Goal: Transaction & Acquisition: Subscribe to service/newsletter

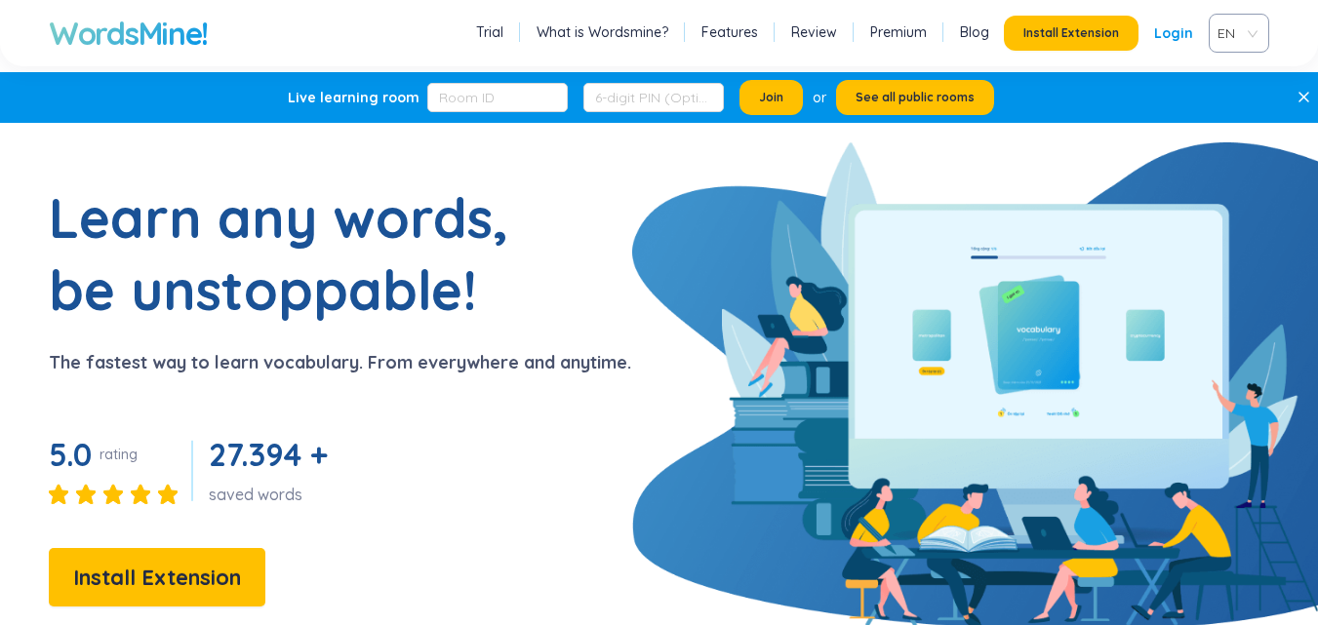
click at [1247, 29] on span "EN" at bounding box center [1234, 33] width 35 height 29
click at [1234, 98] on div "VIE" at bounding box center [1238, 107] width 37 height 21
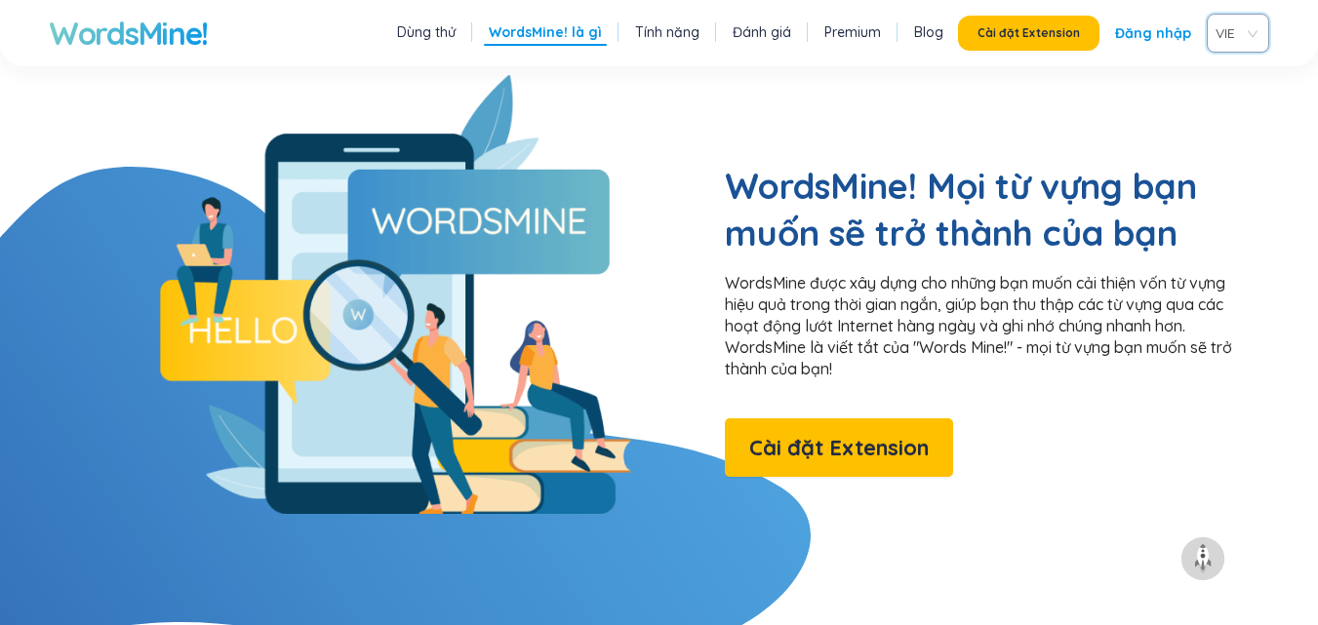
scroll to position [1556, 0]
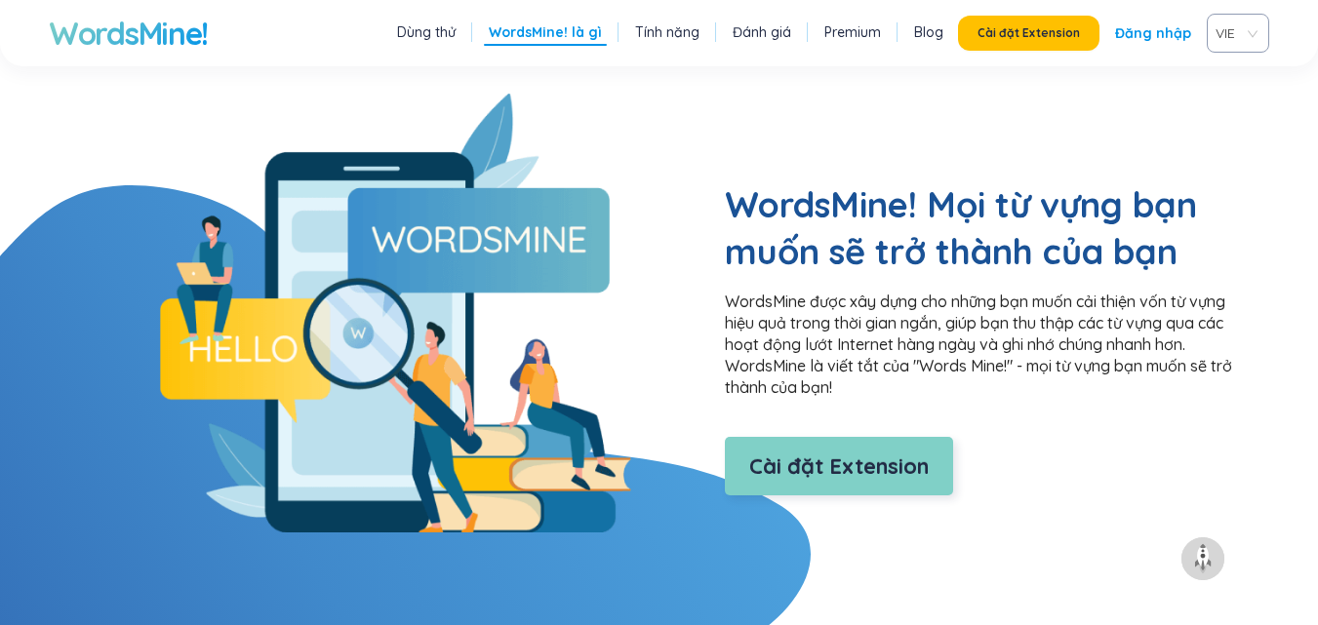
click at [920, 450] on span "Cài đặt Extension" at bounding box center [838, 467] width 179 height 34
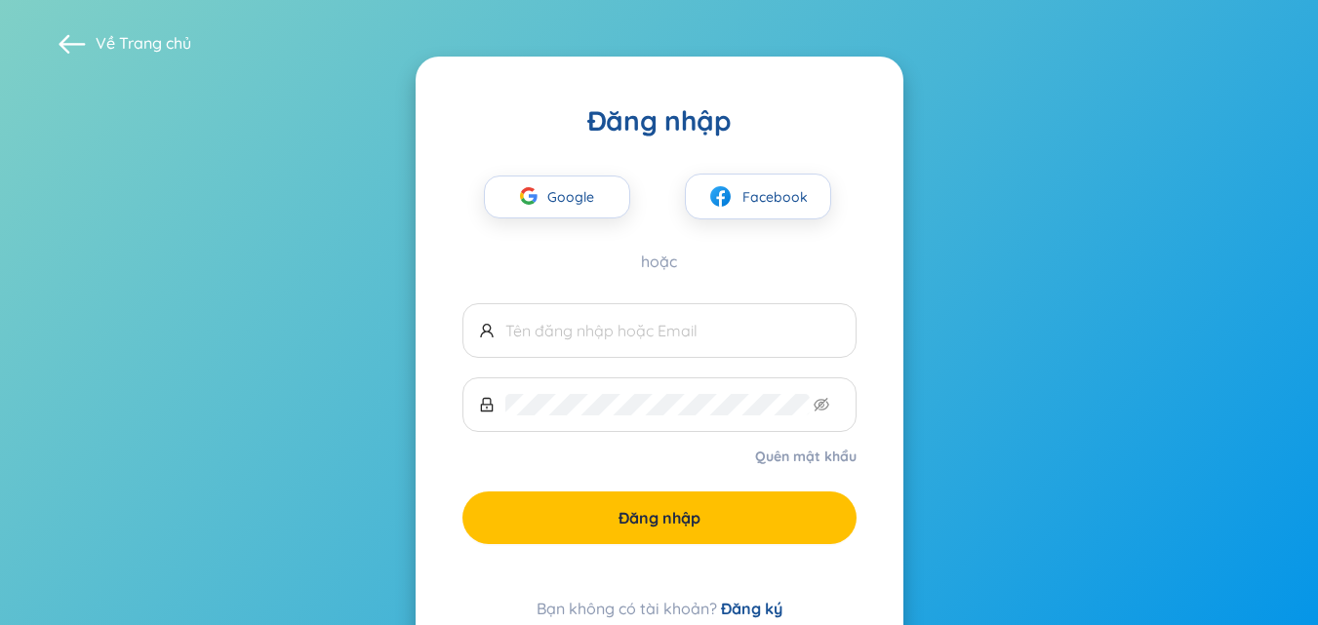
click at [740, 601] on link "Đăng ký" at bounding box center [751, 609] width 61 height 20
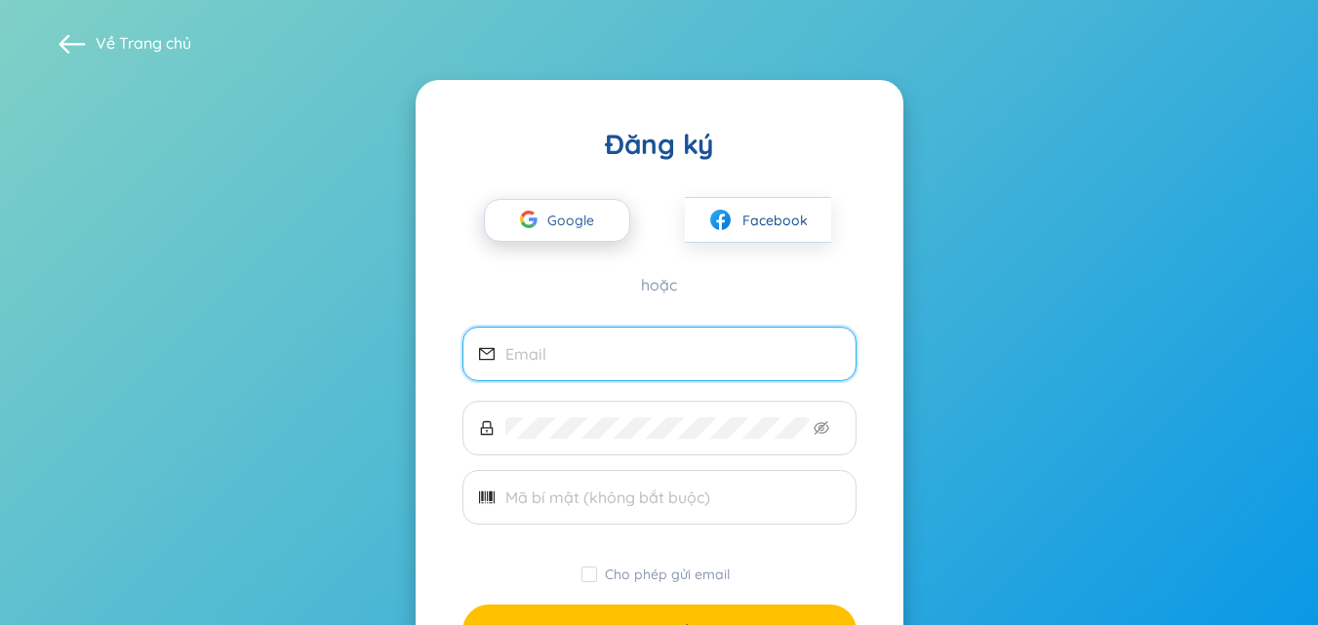
click at [587, 213] on span "Google" at bounding box center [575, 220] width 57 height 41
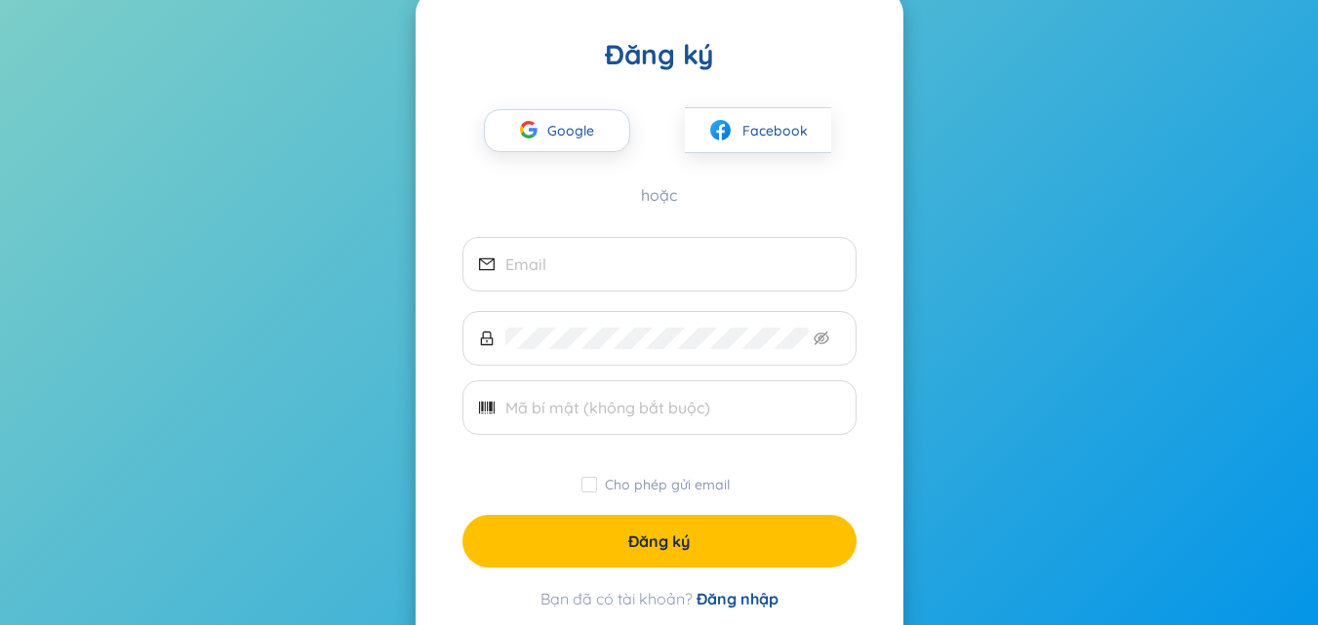
scroll to position [91, 0]
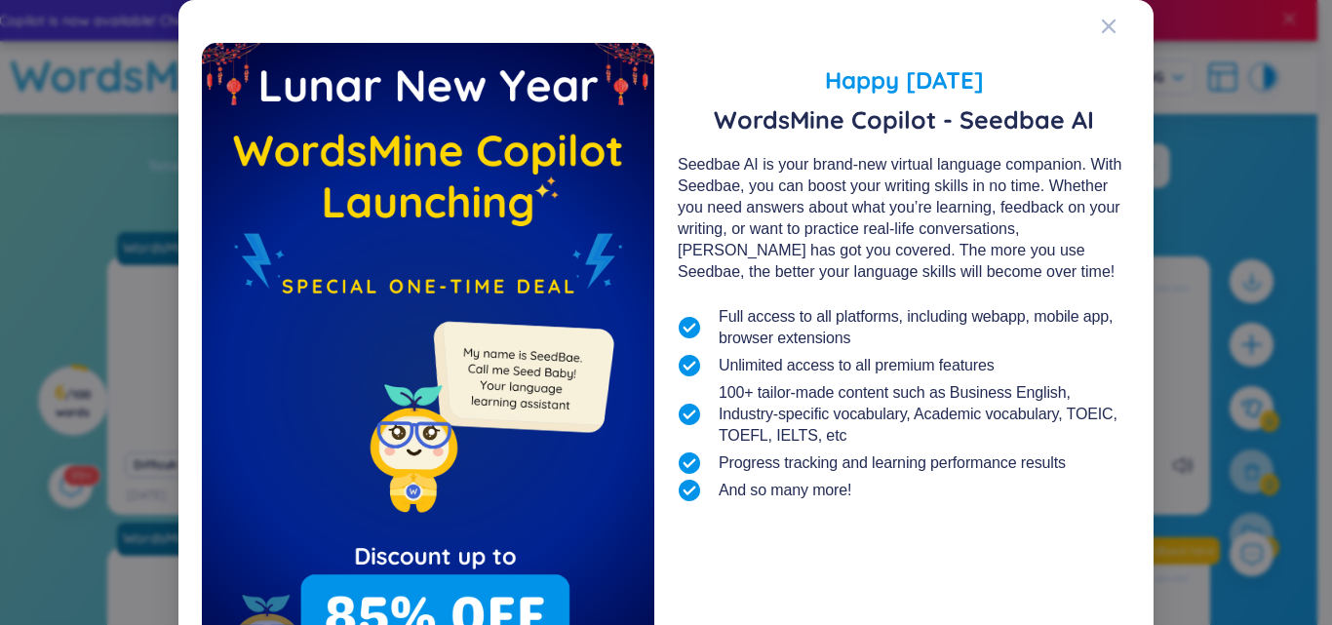
scroll to position [127, 0]
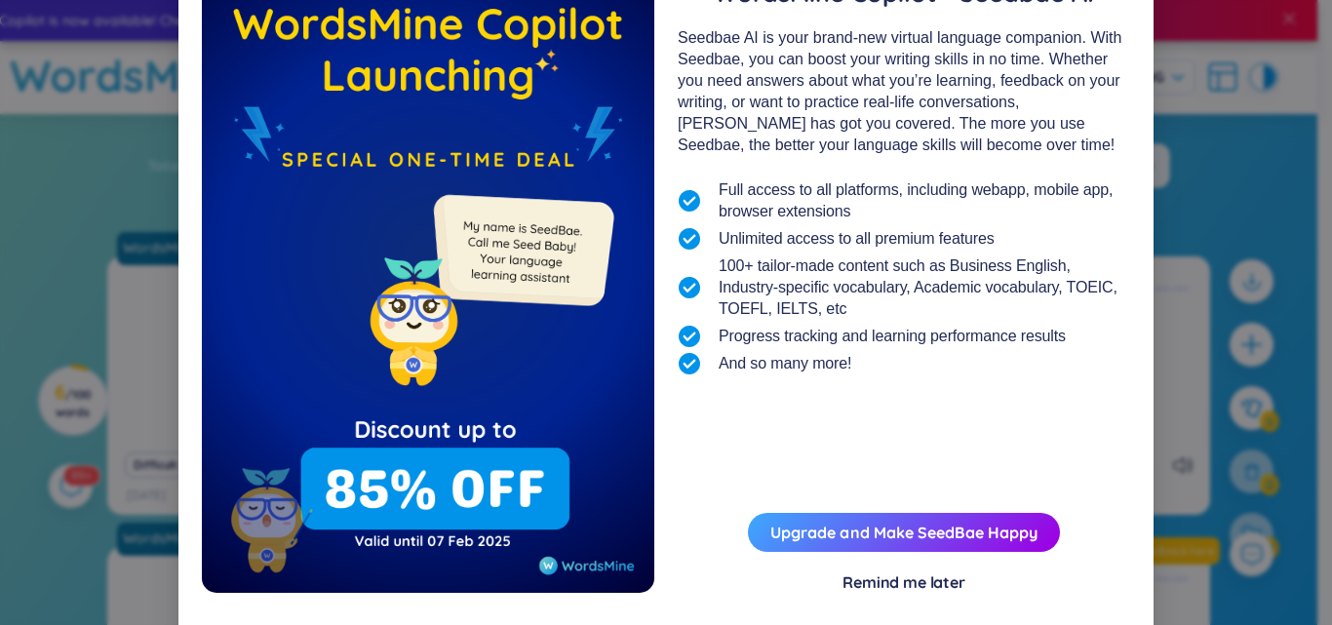
click at [923, 577] on div "Remind me later" at bounding box center [904, 581] width 123 height 21
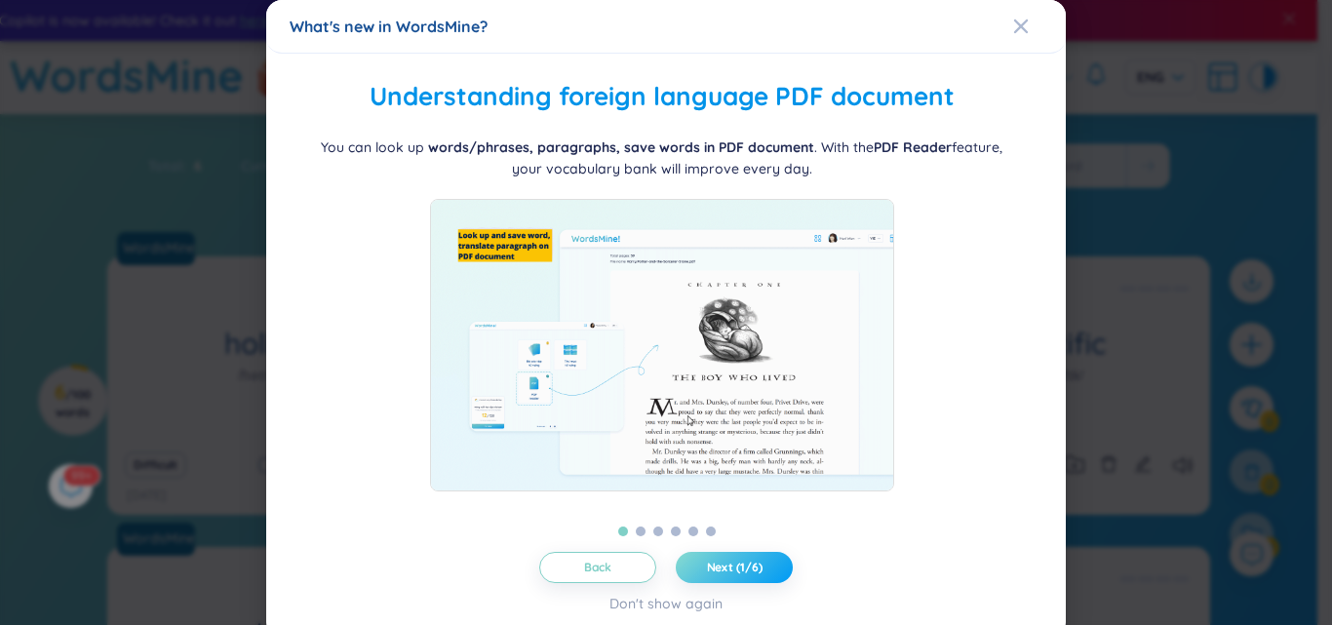
click at [761, 571] on button "Next (1/6)" at bounding box center [734, 567] width 117 height 31
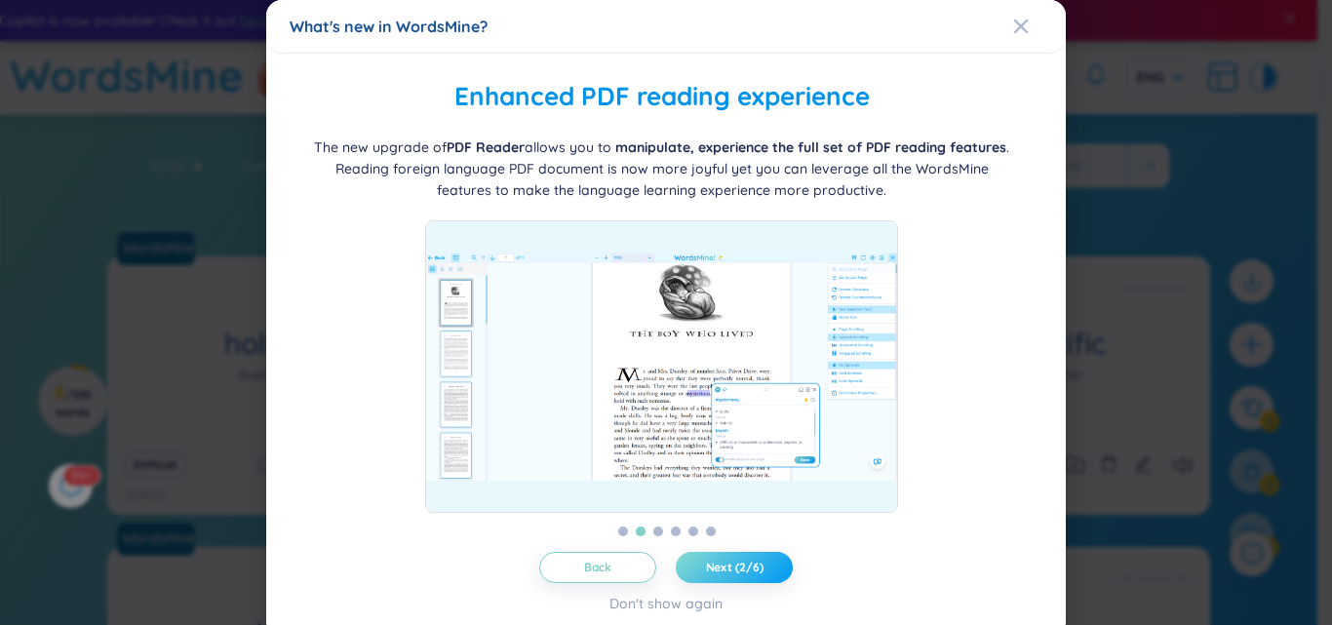
click at [761, 571] on button "Next (2/6)" at bounding box center [734, 567] width 117 height 31
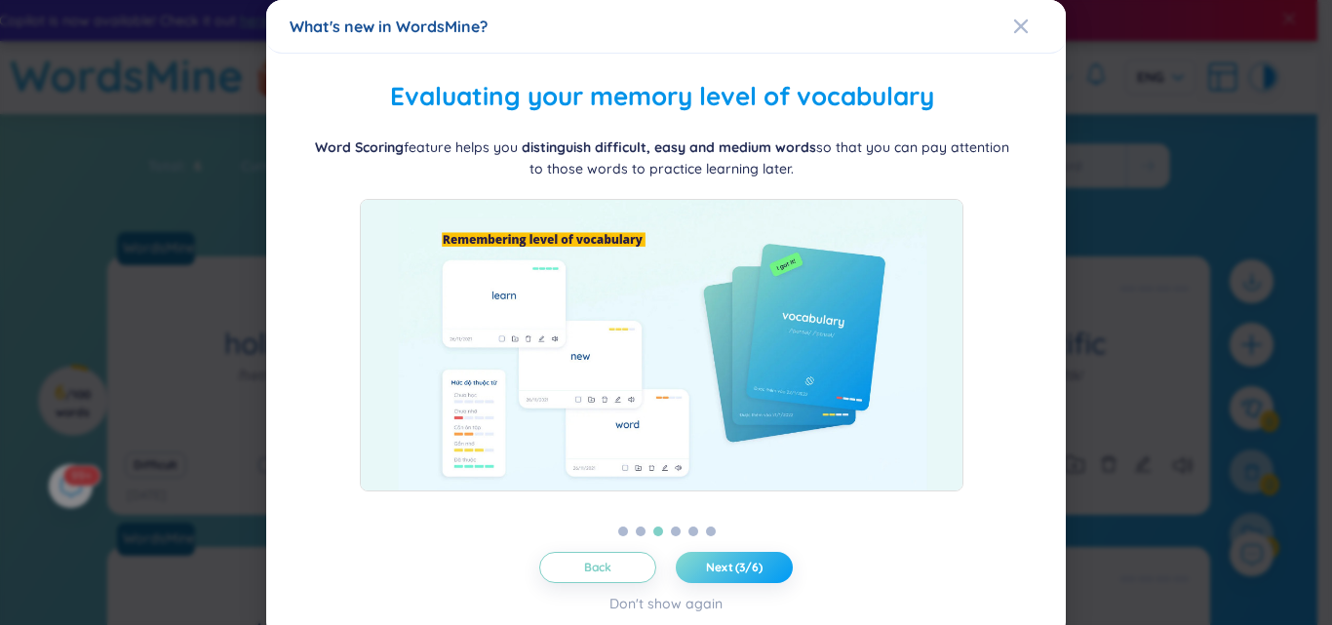
click at [761, 571] on button "Next (3/6)" at bounding box center [734, 567] width 117 height 31
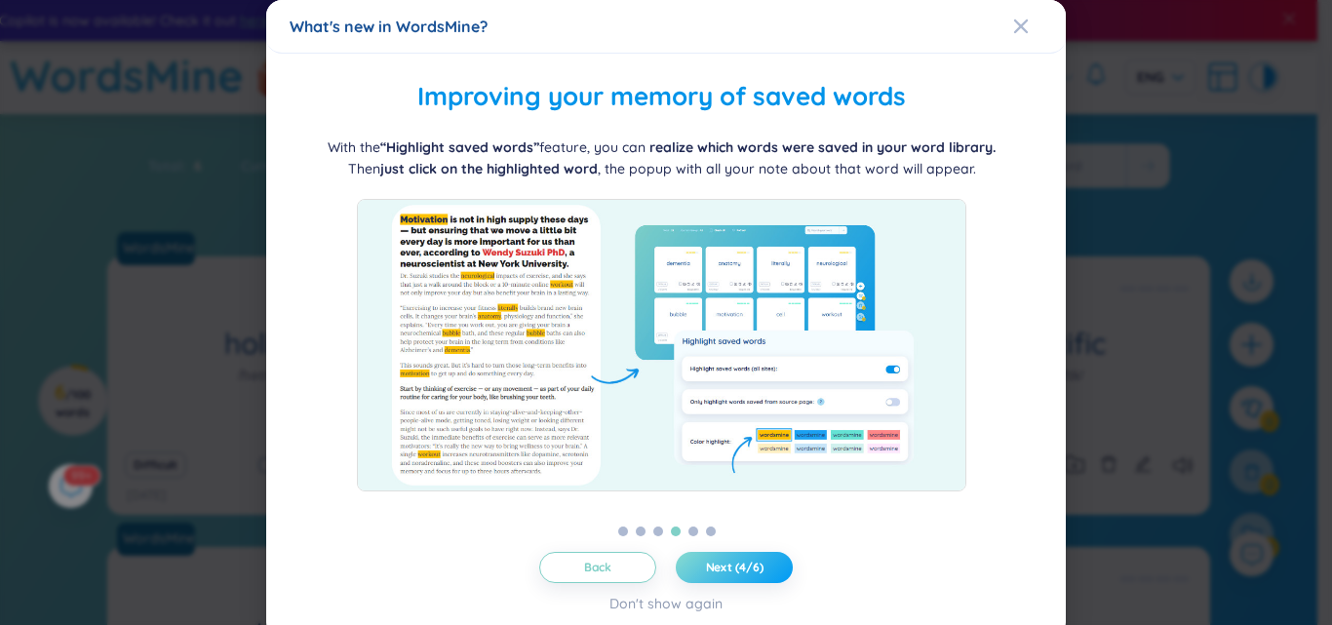
click at [761, 571] on button "Next (4/6)" at bounding box center [734, 567] width 117 height 31
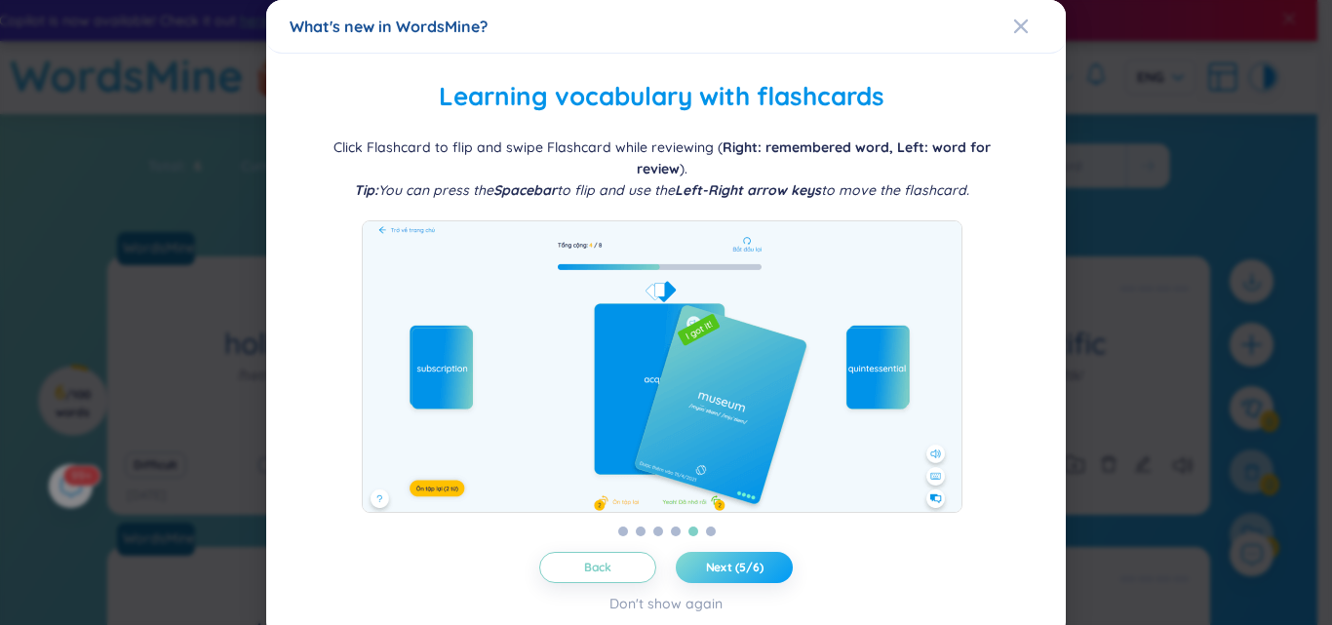
click at [762, 575] on button "Next (5/6)" at bounding box center [734, 567] width 117 height 31
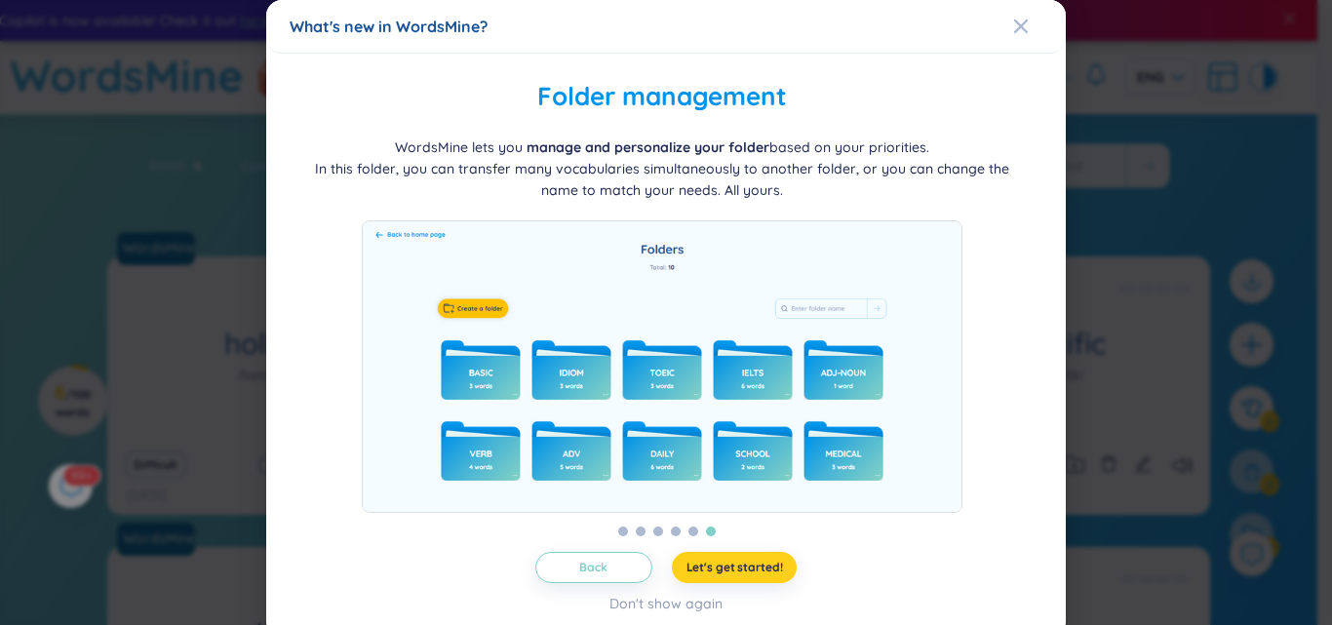
click at [727, 560] on span "Let's get started!" at bounding box center [735, 568] width 97 height 16
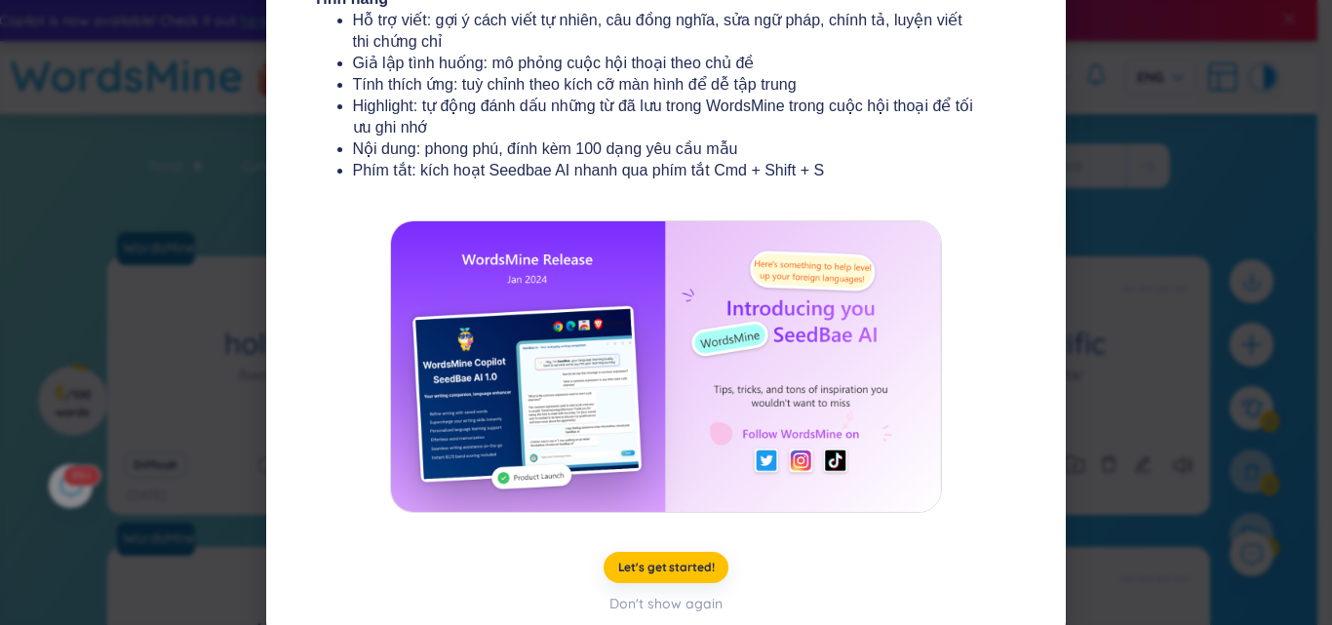
scroll to position [360, 0]
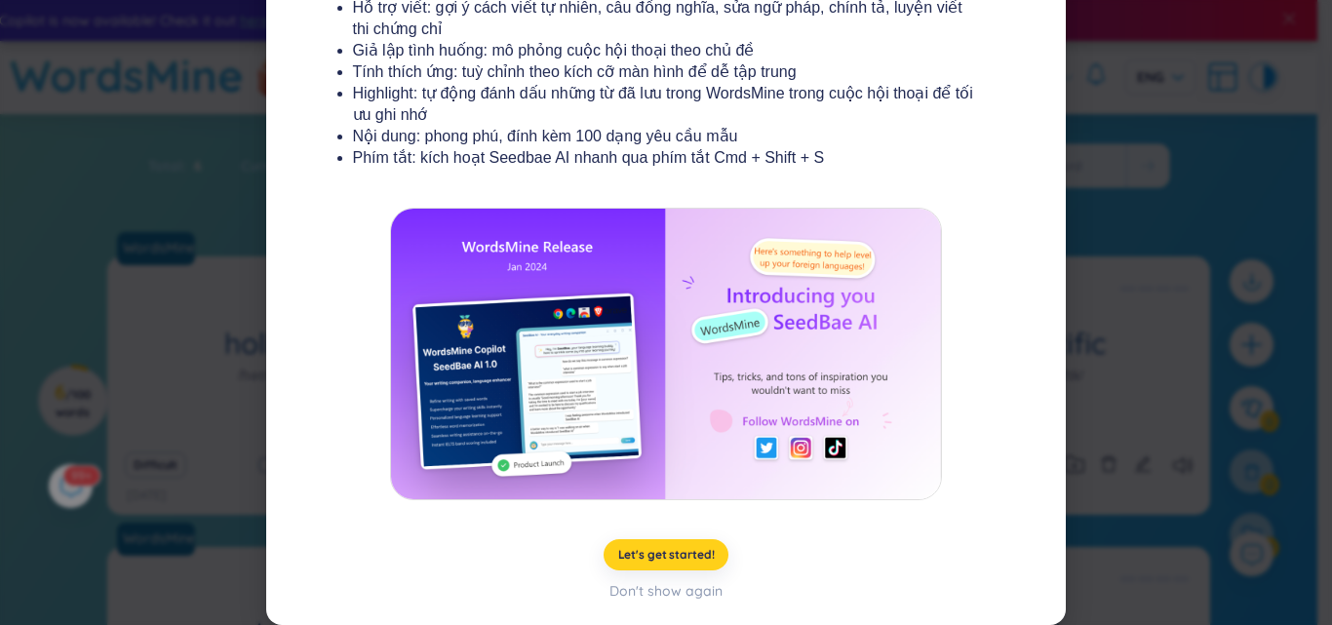
click at [672, 547] on span "Let's get started!" at bounding box center [666, 555] width 97 height 16
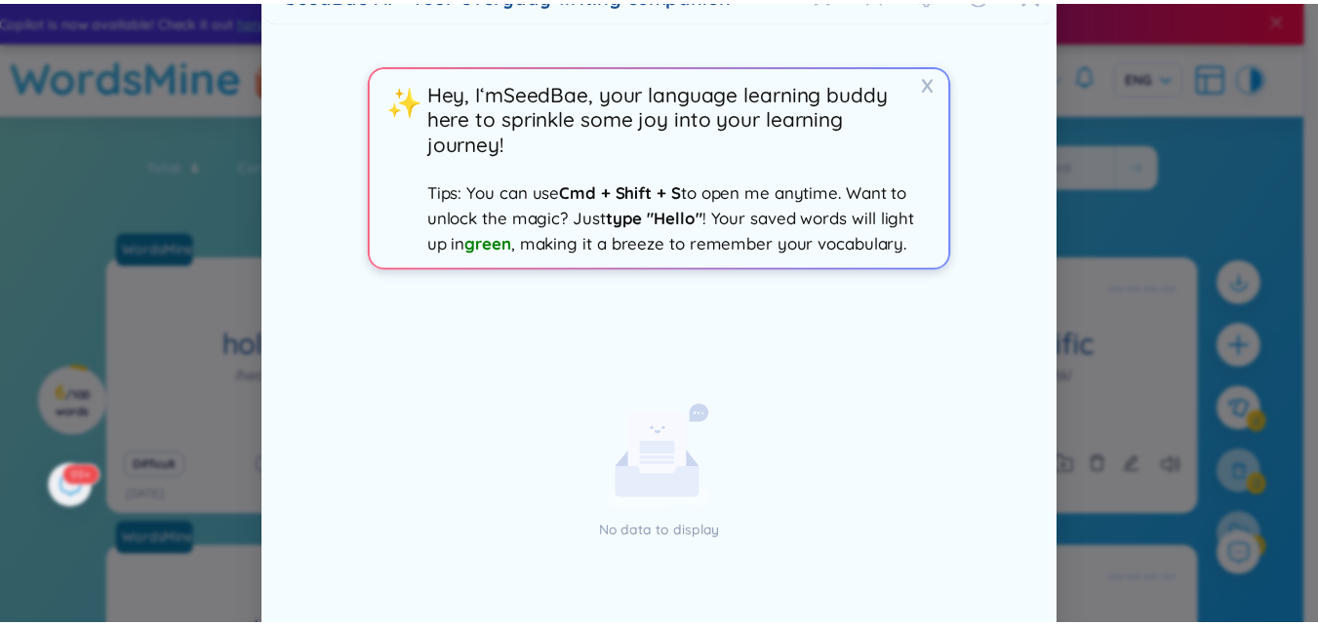
scroll to position [0, 0]
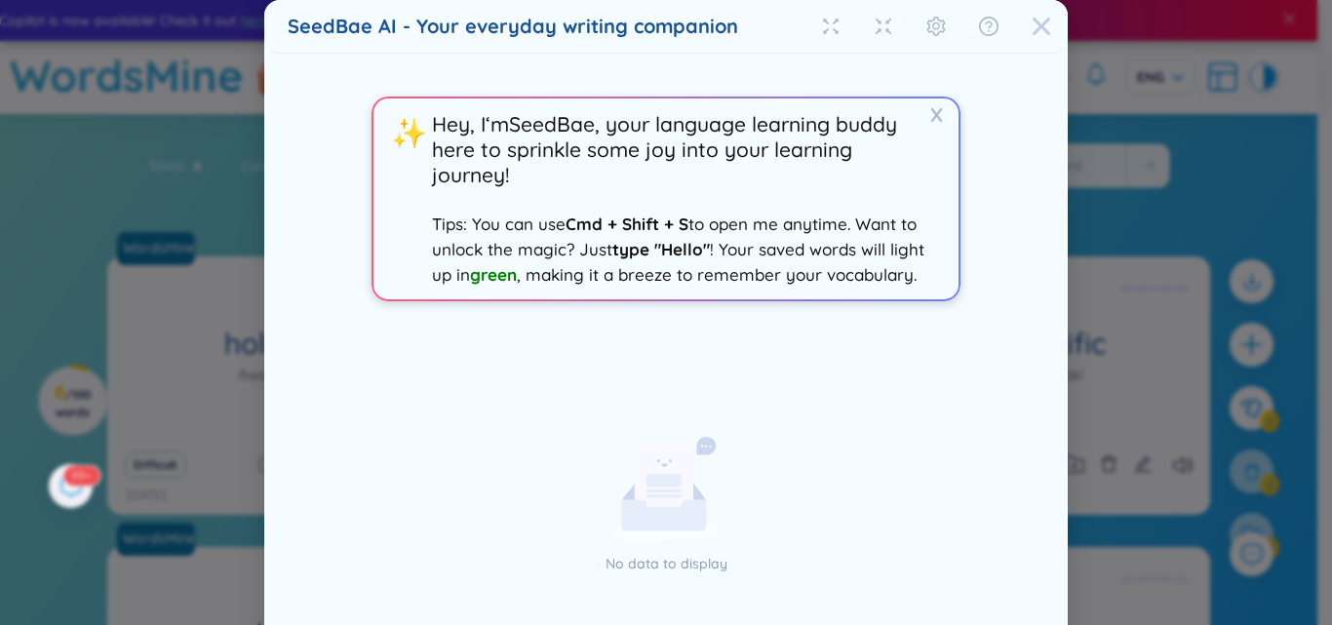
click at [1032, 27] on icon "Close" at bounding box center [1042, 27] width 20 height 20
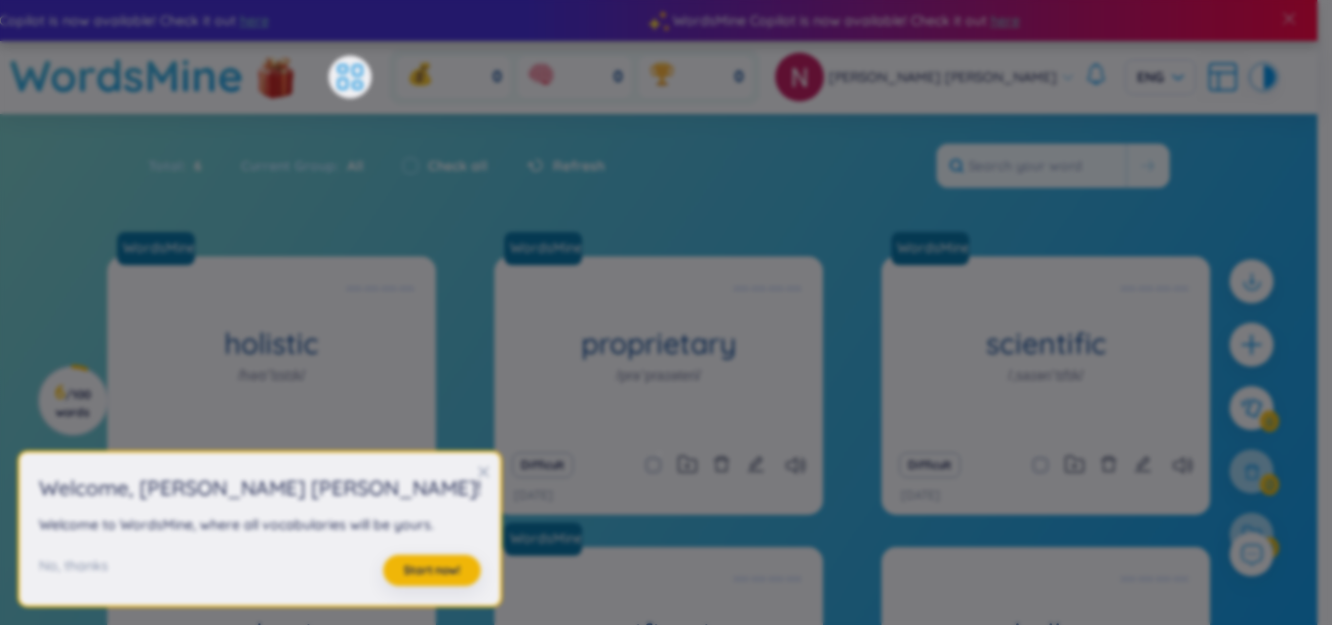
click at [1031, 27] on body "WordsMine Copilot is now available! Check it out here WordsMine Copilot is now …" at bounding box center [659, 312] width 1318 height 625
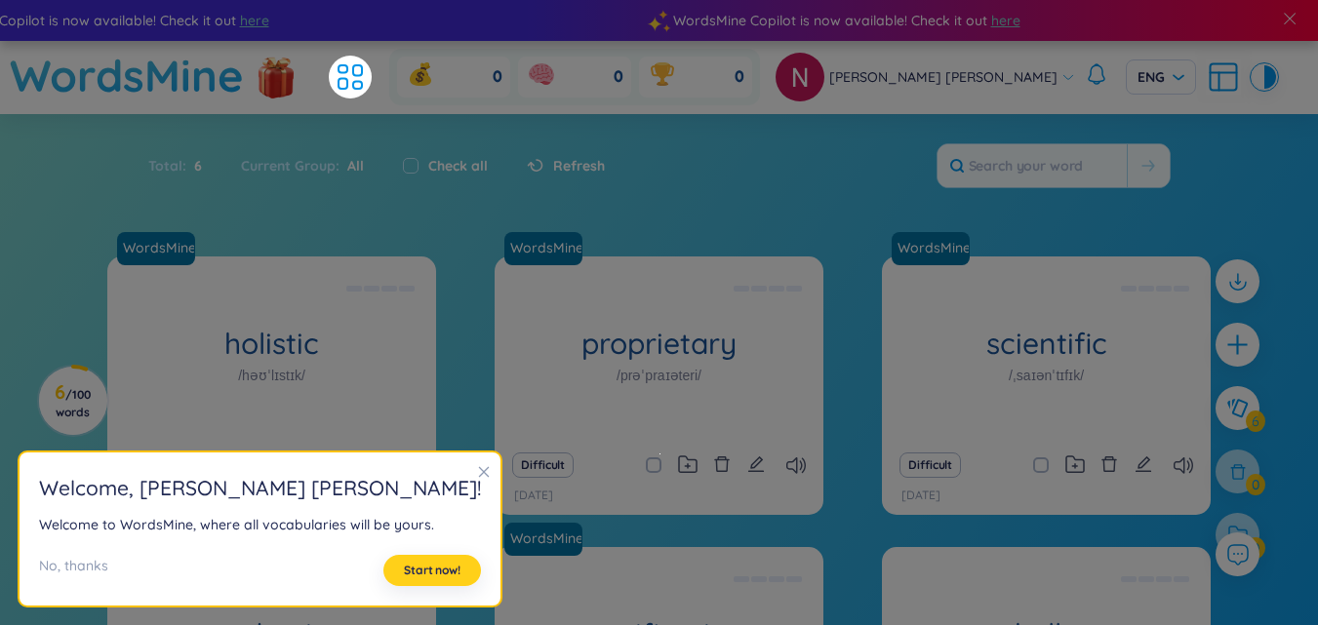
click at [404, 571] on span "Start now!" at bounding box center [432, 571] width 57 height 16
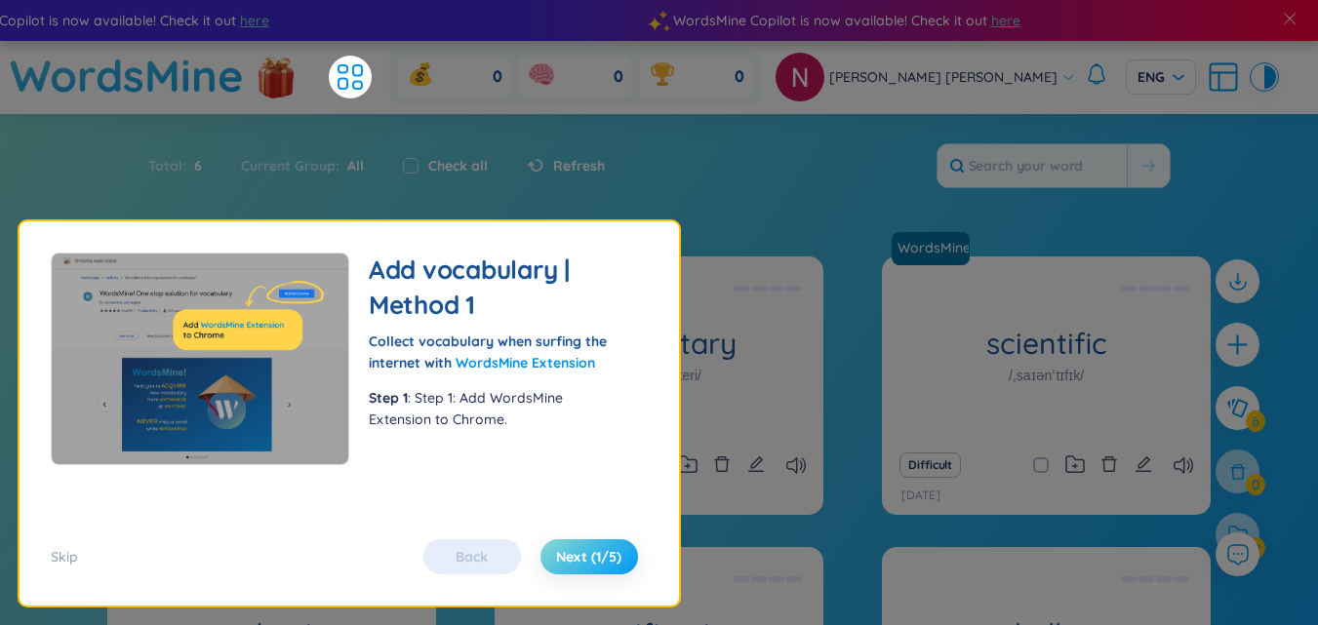
click at [594, 565] on span "Next (1/5)" at bounding box center [588, 557] width 65 height 20
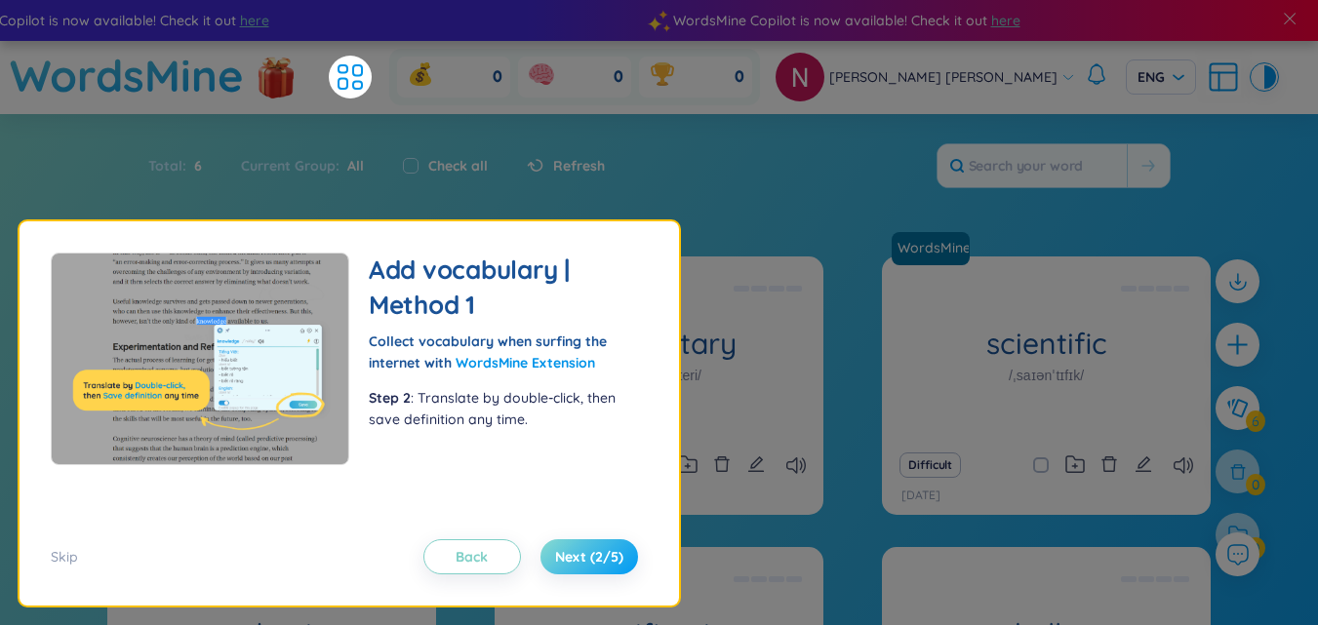
click at [594, 565] on span "Next (2/5)" at bounding box center [589, 557] width 68 height 20
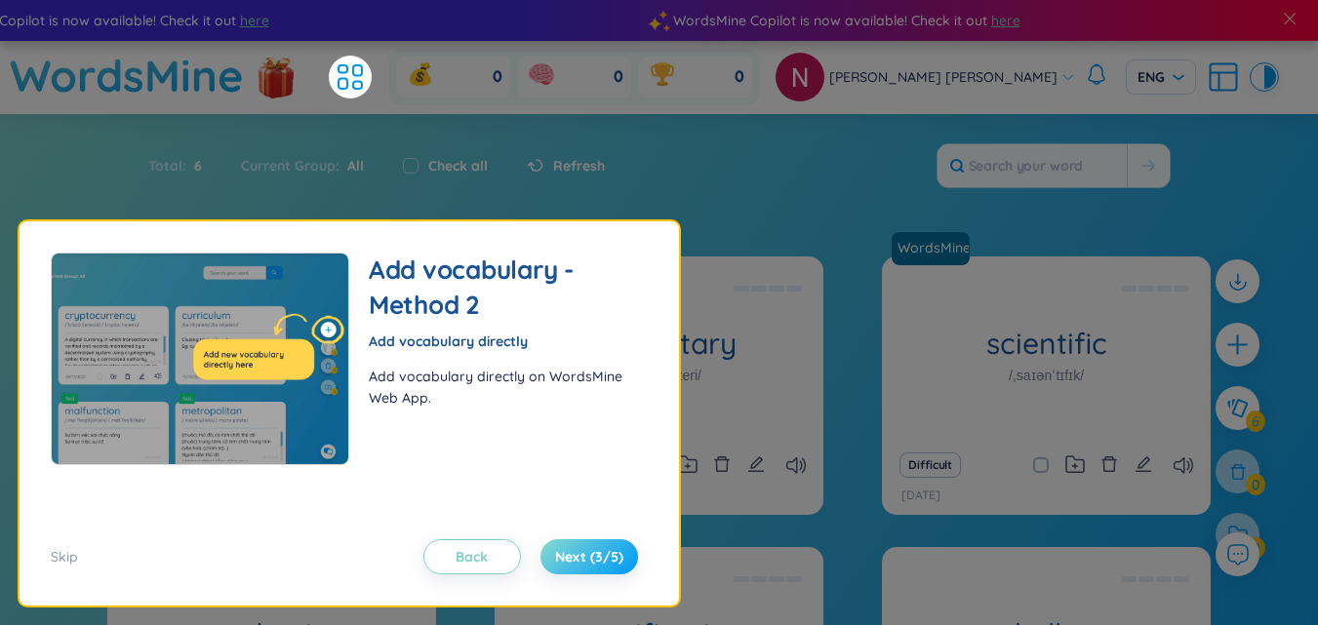
click at [594, 565] on span "Next (3/5)" at bounding box center [589, 557] width 68 height 20
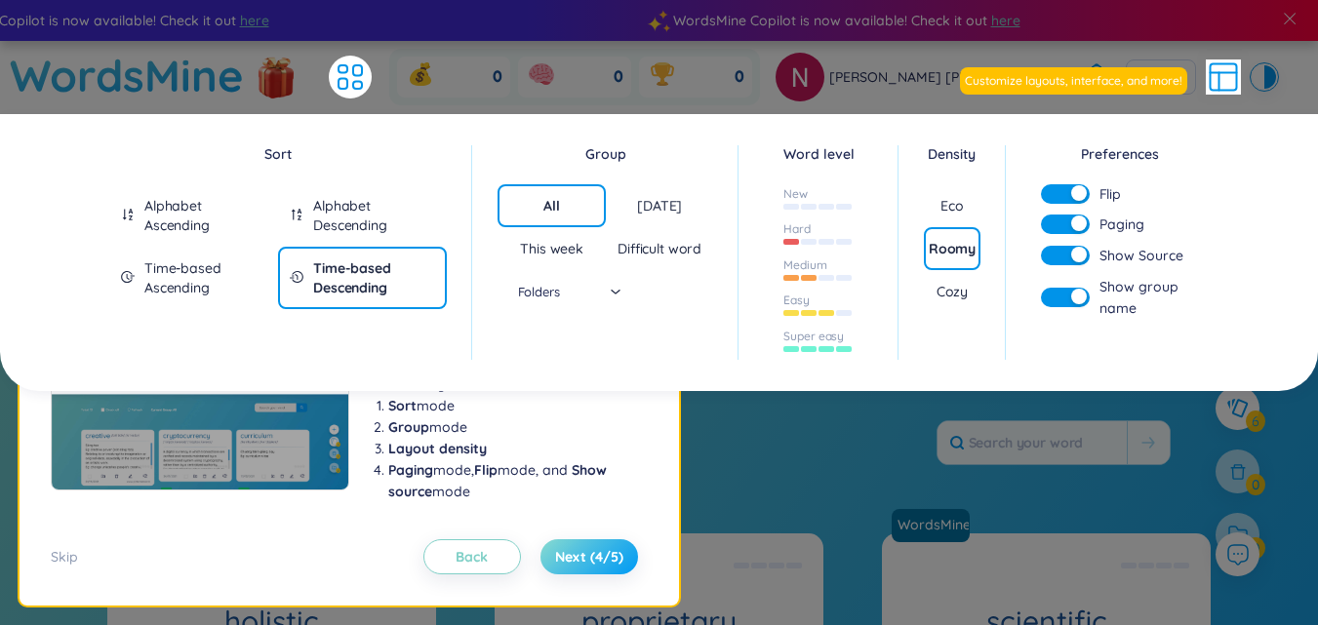
click at [594, 565] on span "Next (4/5)" at bounding box center [589, 557] width 68 height 20
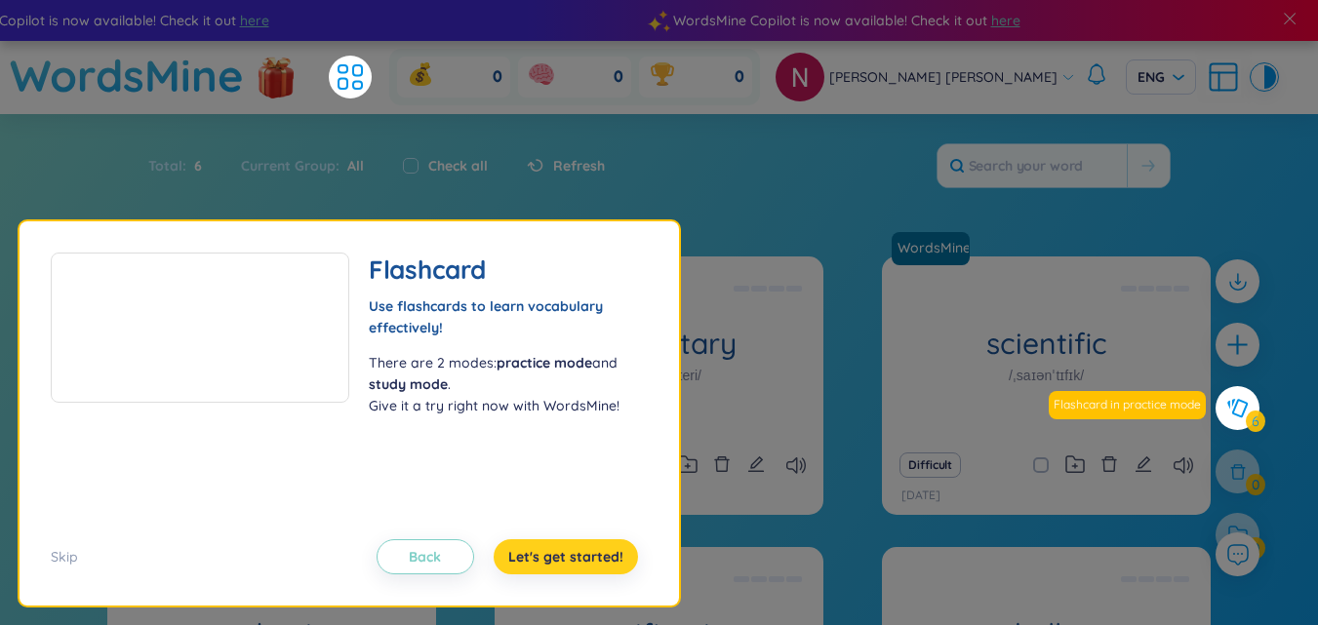
click at [594, 565] on span "Let's get started!" at bounding box center [565, 557] width 115 height 20
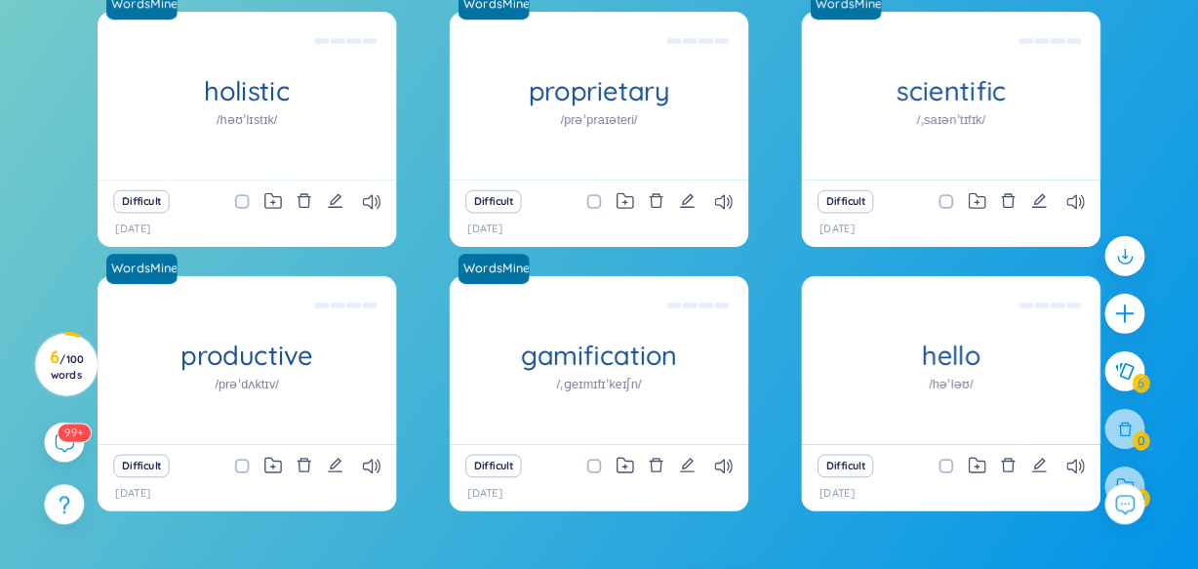
scroll to position [283, 0]
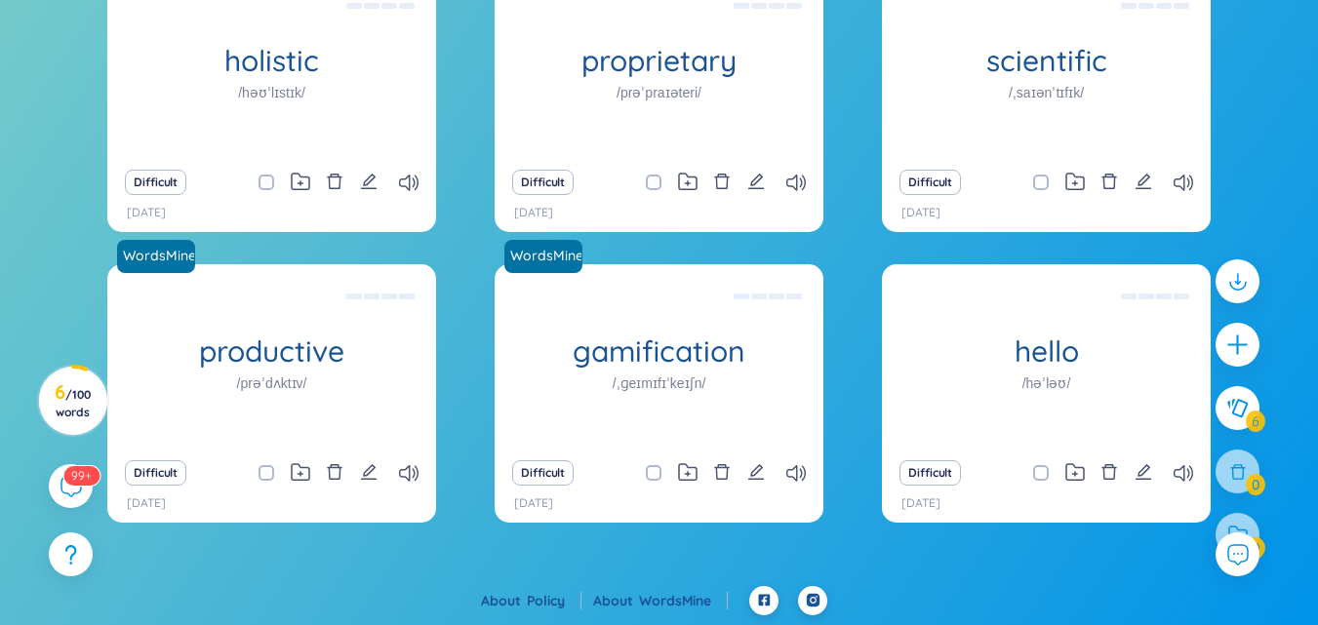
click at [1240, 370] on div at bounding box center [1236, 418] width 63 height 336
click at [1238, 335] on icon "plus" at bounding box center [1237, 345] width 2 height 21
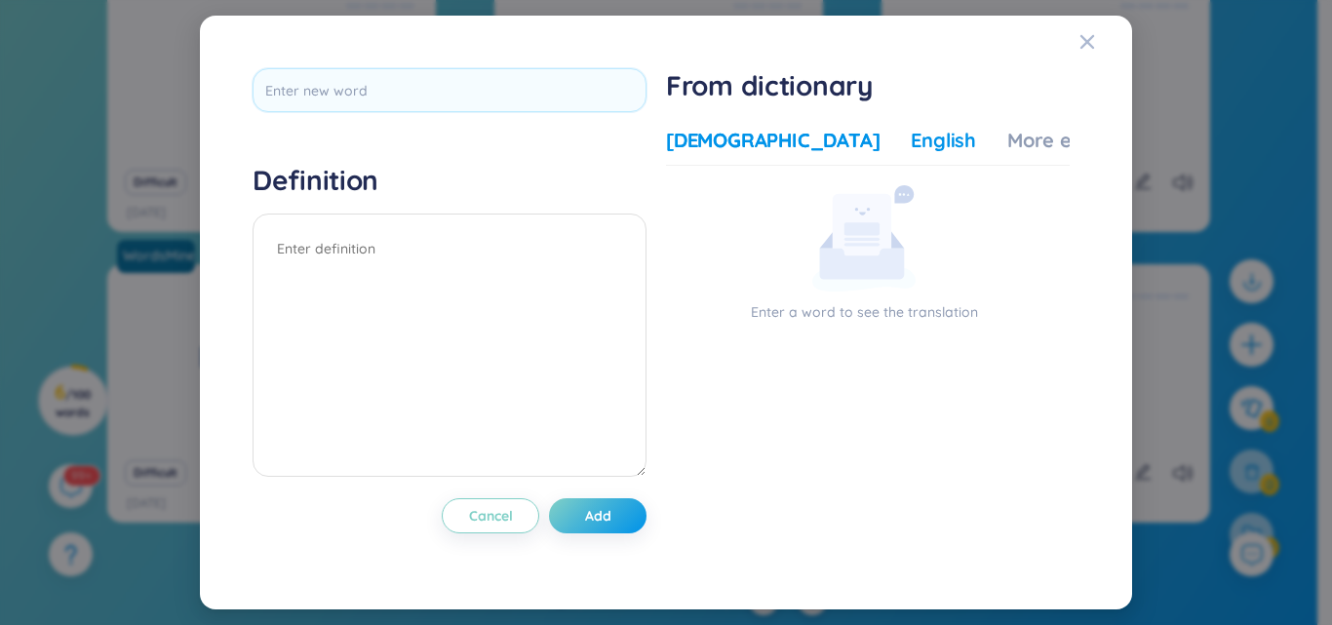
click at [911, 152] on div "English" at bounding box center [943, 140] width 65 height 27
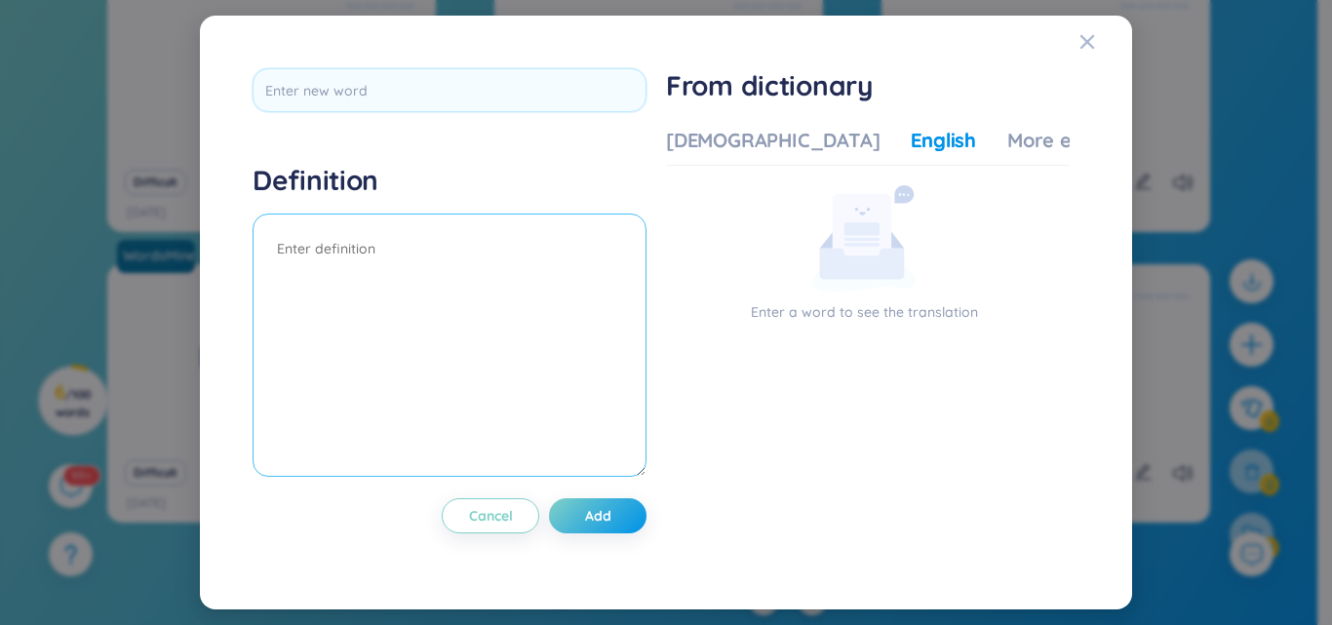
click at [517, 320] on textarea at bounding box center [450, 345] width 394 height 263
click at [1075, 48] on div "Definition Cancel Add From dictionary Vietnamese English More examples Enter a …" at bounding box center [665, 312] width 885 height 547
click at [1093, 38] on icon "Close" at bounding box center [1088, 42] width 16 height 16
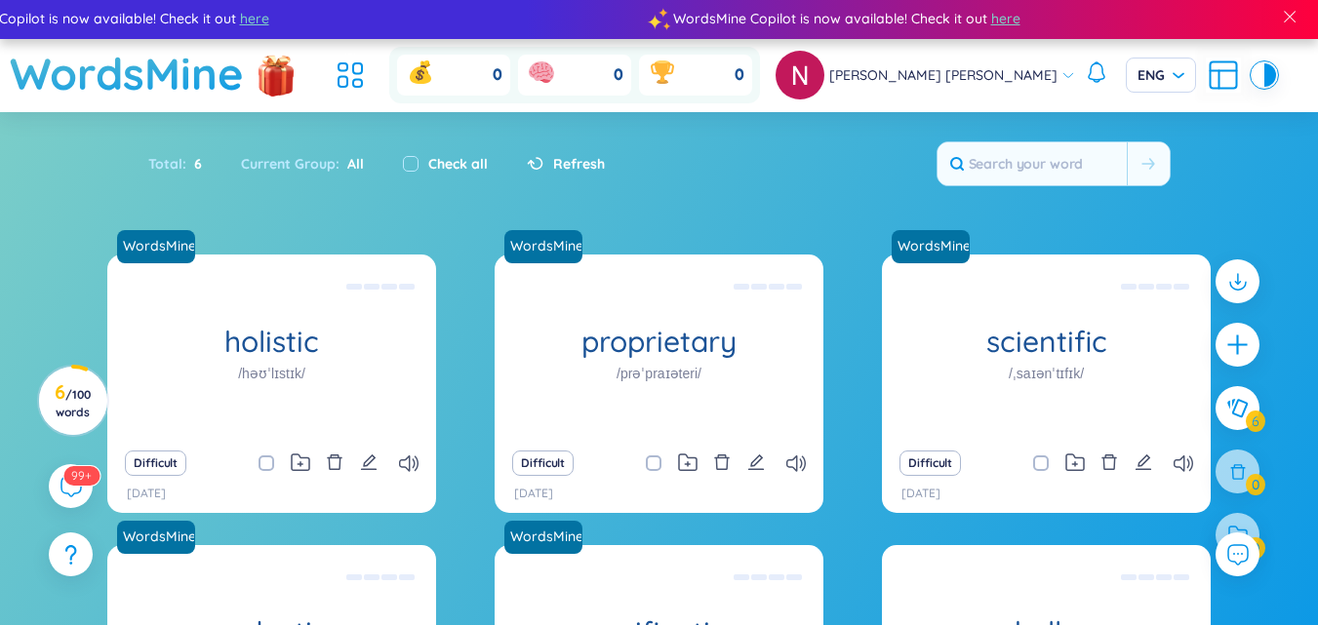
scroll to position [0, 0]
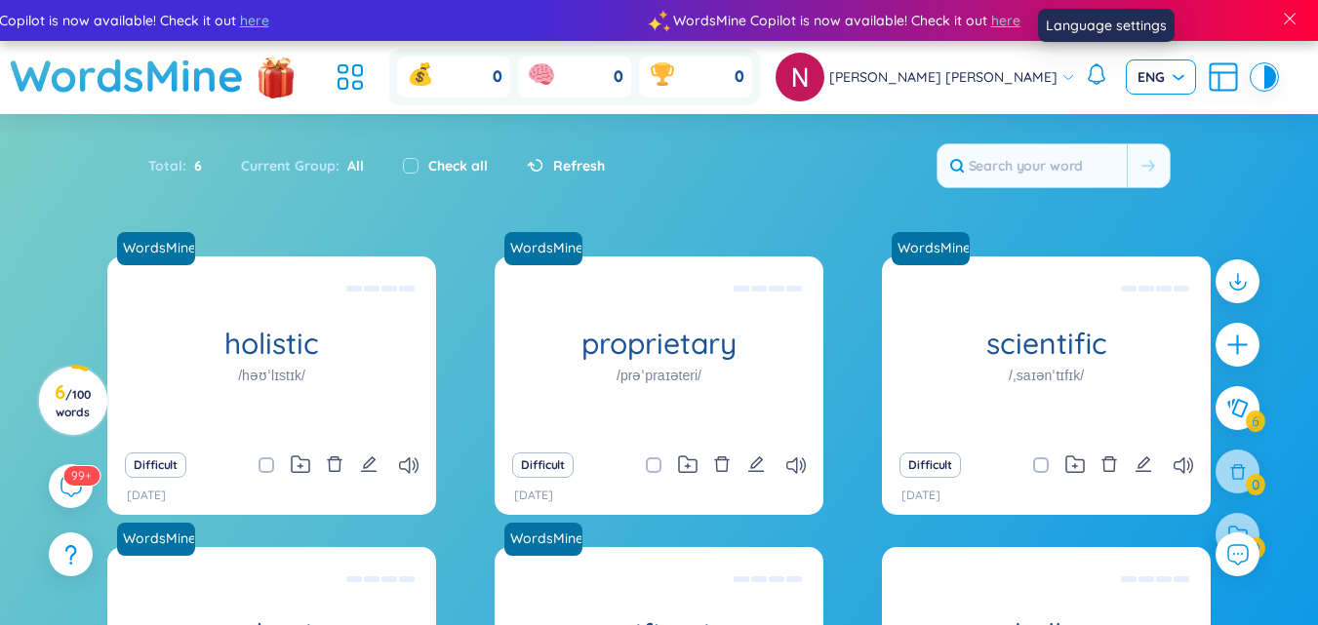
click at [1137, 85] on span "ENG" at bounding box center [1160, 77] width 47 height 20
click at [1091, 109] on div "VIE" at bounding box center [1104, 117] width 47 height 21
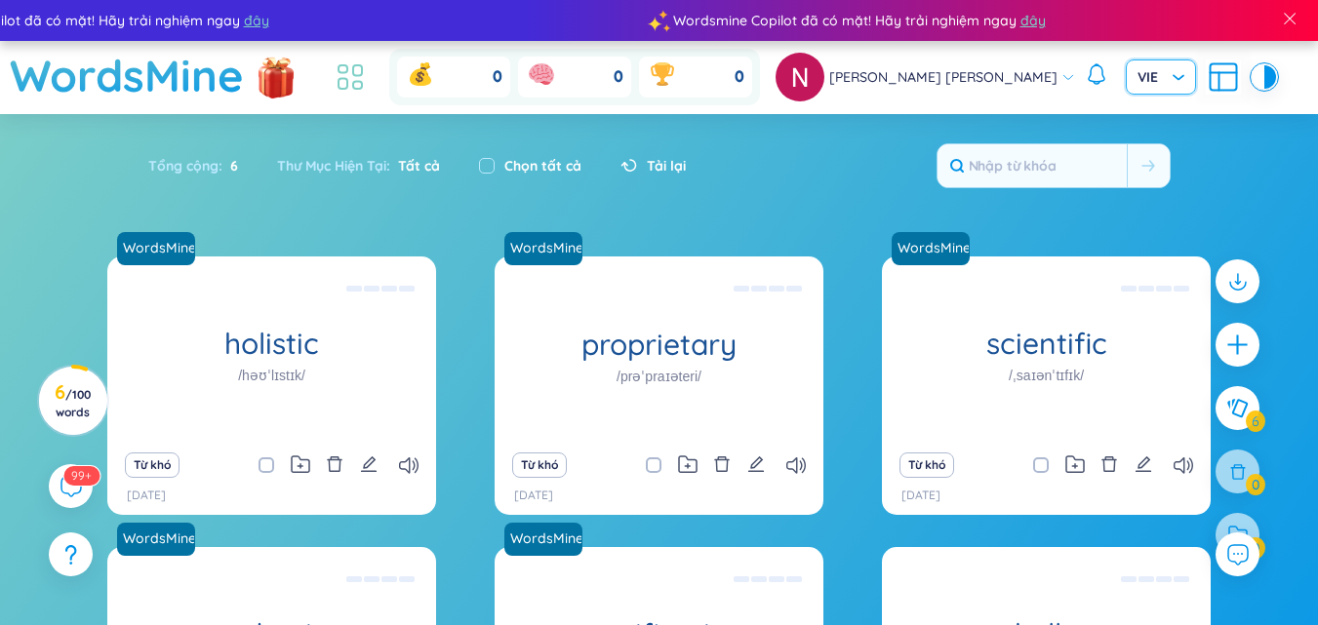
click at [347, 73] on icon at bounding box center [342, 69] width 9 height 8
click at [396, 73] on header "WordsMine 0 0 0 [PERSON_NAME] [PERSON_NAME] VIE VIE" at bounding box center [659, 77] width 1318 height 73
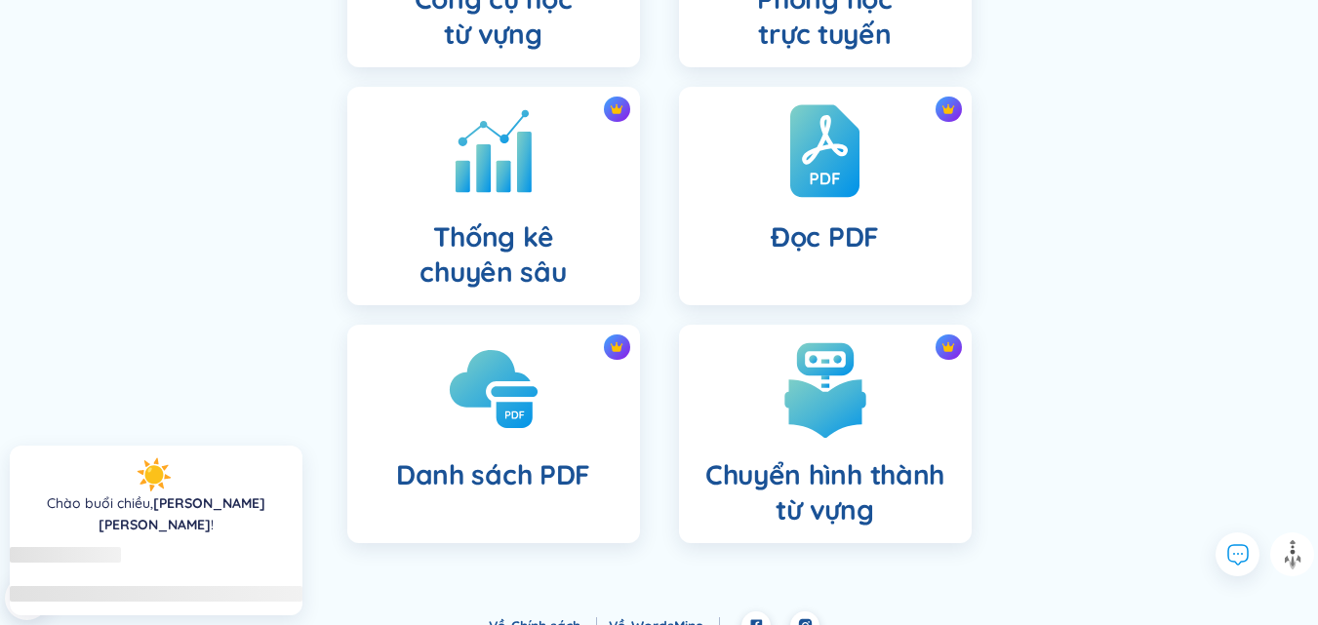
scroll to position [864, 0]
